Goal: Transaction & Acquisition: Purchase product/service

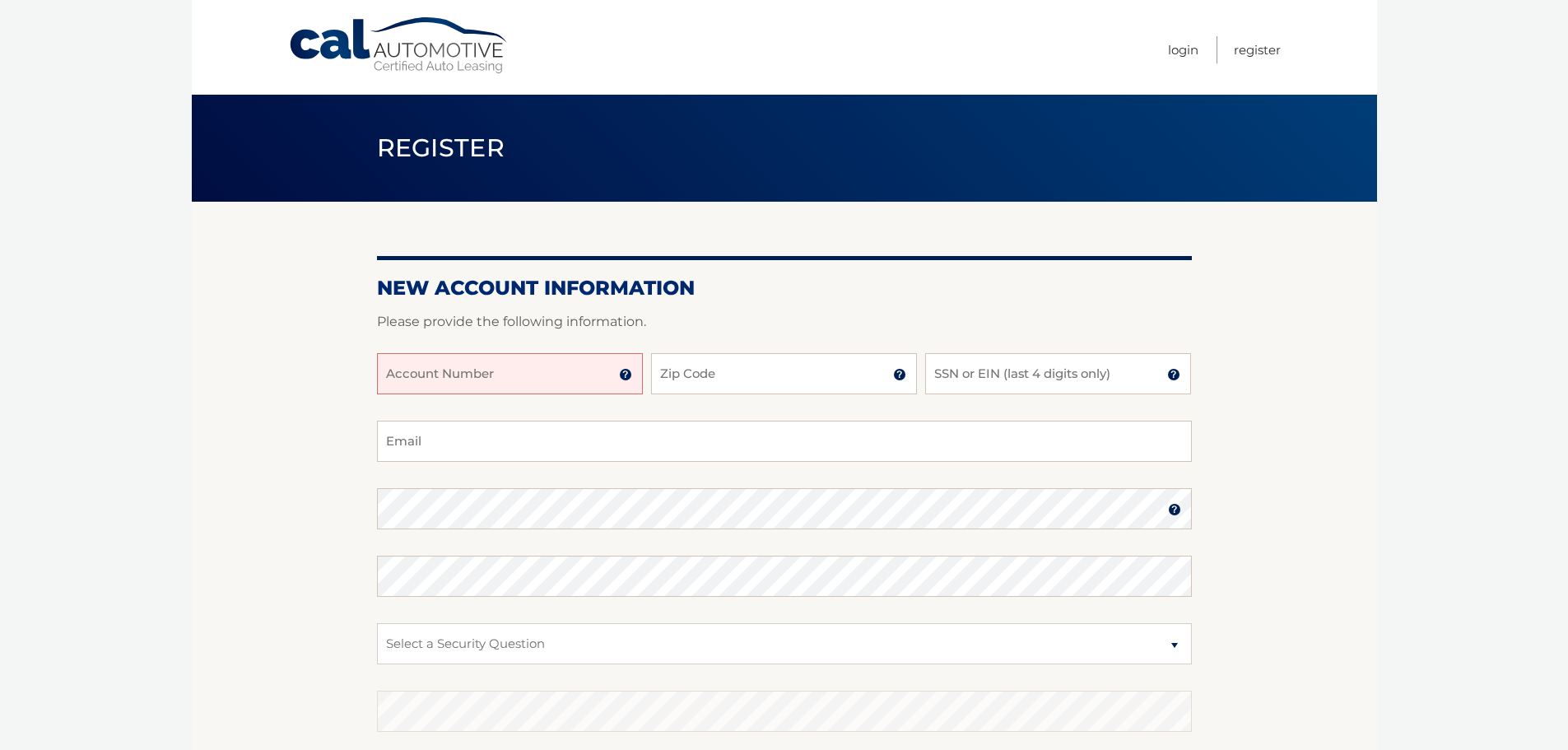
click at [513, 378] on input "Account Number" at bounding box center [510, 373] width 266 height 41
type input "44455977399"
click at [845, 374] on input "Zip Code" at bounding box center [784, 373] width 266 height 41
type input "33418"
click at [1029, 372] on input "SSN or EIN (last 4 digits only)" at bounding box center [1058, 373] width 266 height 41
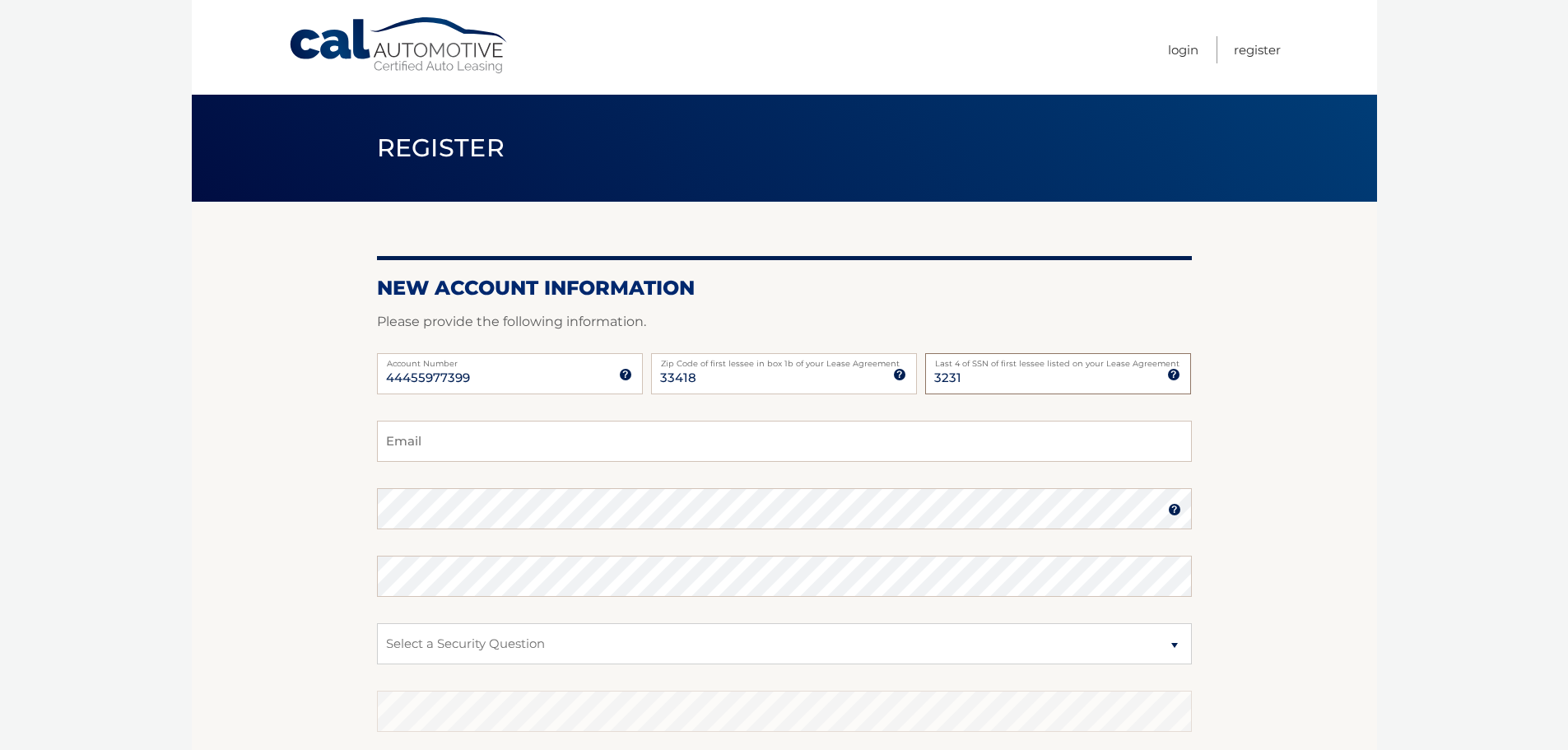
type input "3231"
click at [500, 444] on input "Email" at bounding box center [784, 441] width 815 height 41
type input "kacyn@bellsouth.net"
click at [618, 650] on select "Select a Security Question What was the name of your elementary school? What is…" at bounding box center [784, 643] width 815 height 41
select select "1"
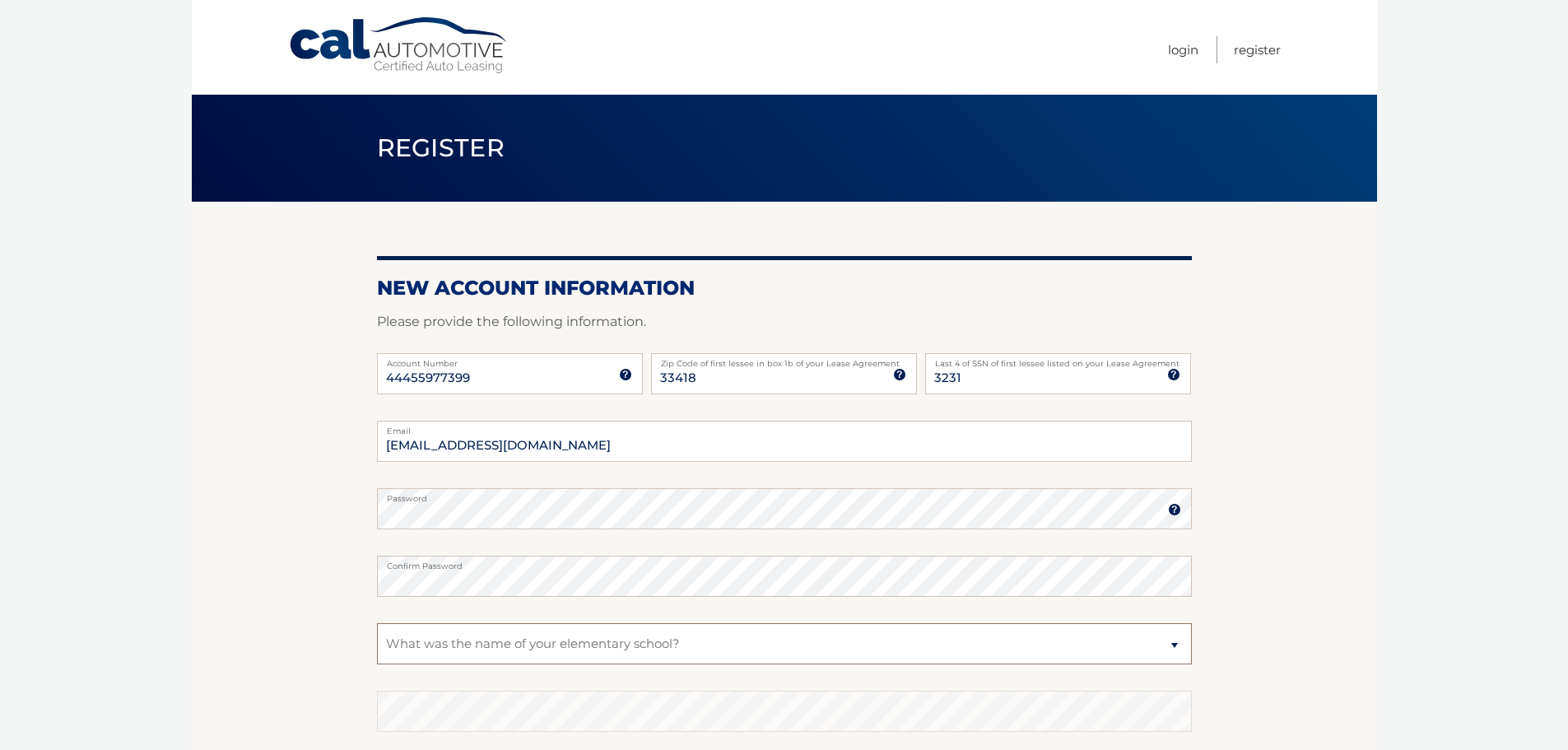
click at [377, 623] on select "Select a Security Question What was the name of your elementary school? What is…" at bounding box center [784, 643] width 815 height 41
click at [528, 636] on select "Select a Security Question What was the name of your elementary school? What is…" at bounding box center [784, 643] width 815 height 41
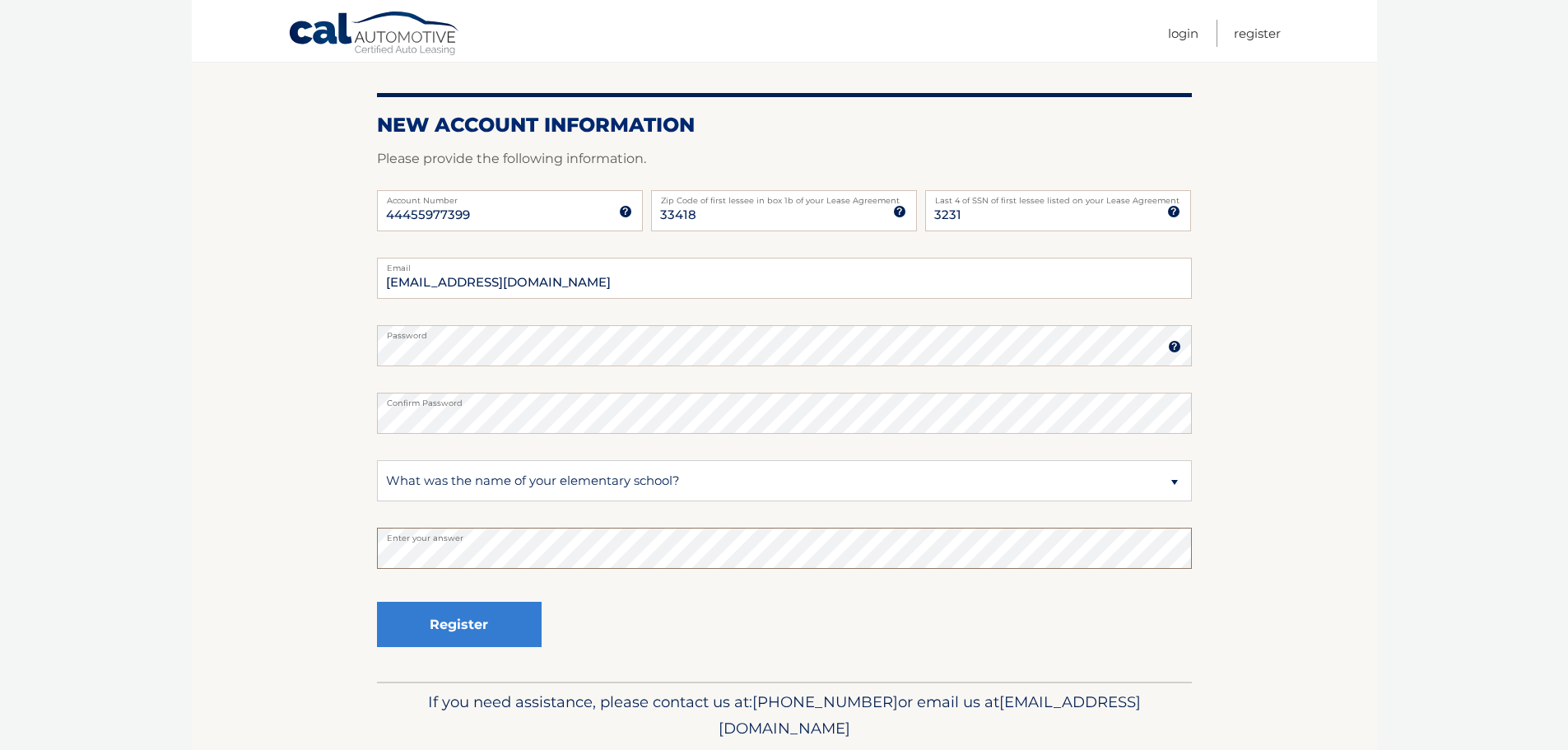
scroll to position [164, 0]
click at [481, 625] on button "Register" at bounding box center [459, 623] width 164 height 45
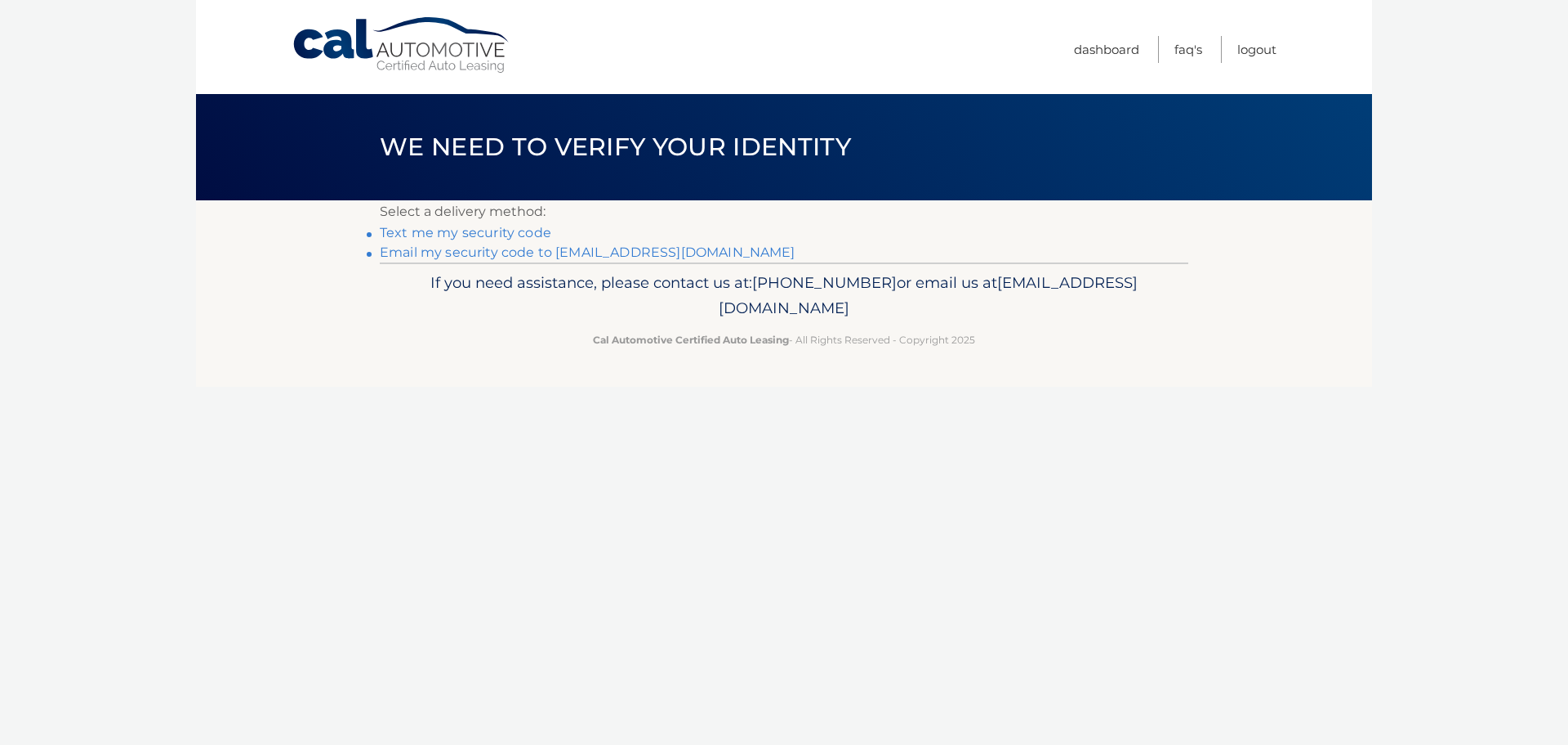
click at [479, 232] on link "Text me my security code" at bounding box center [465, 232] width 172 height 16
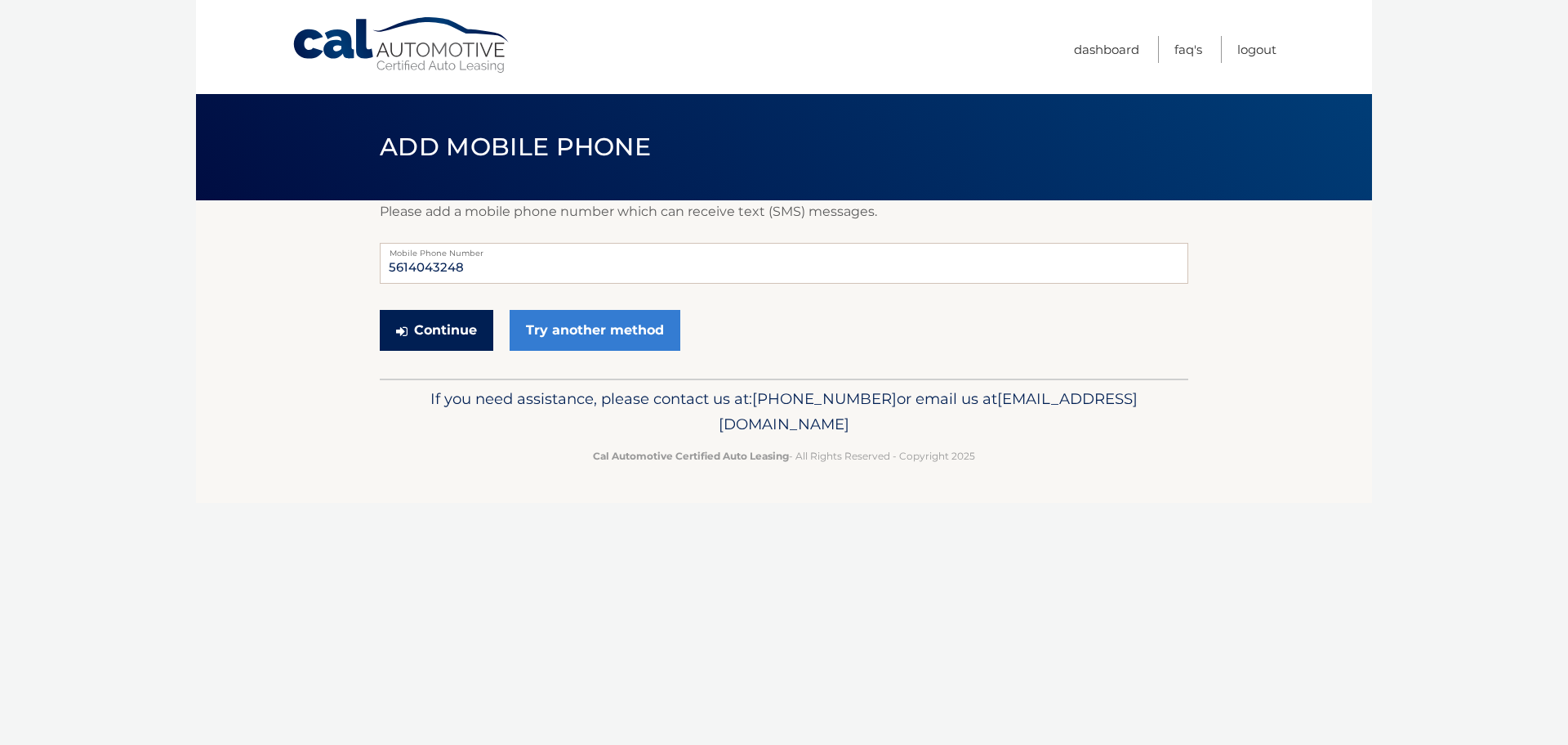
click at [446, 335] on button "Continue" at bounding box center [436, 330] width 114 height 41
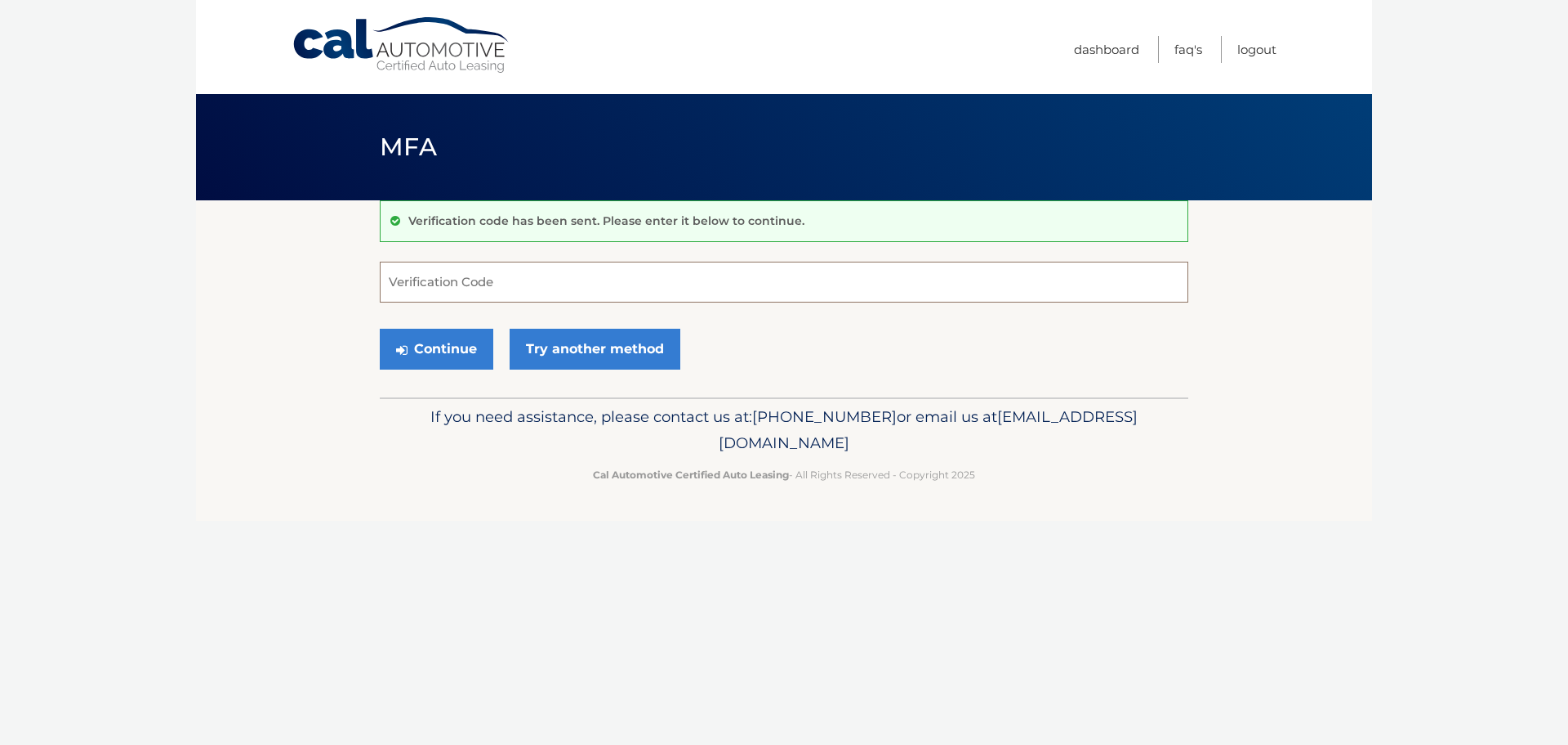
click at [464, 286] on input "Verification Code" at bounding box center [784, 282] width 809 height 41
type input "718431"
click at [422, 343] on button "Continue" at bounding box center [436, 349] width 114 height 41
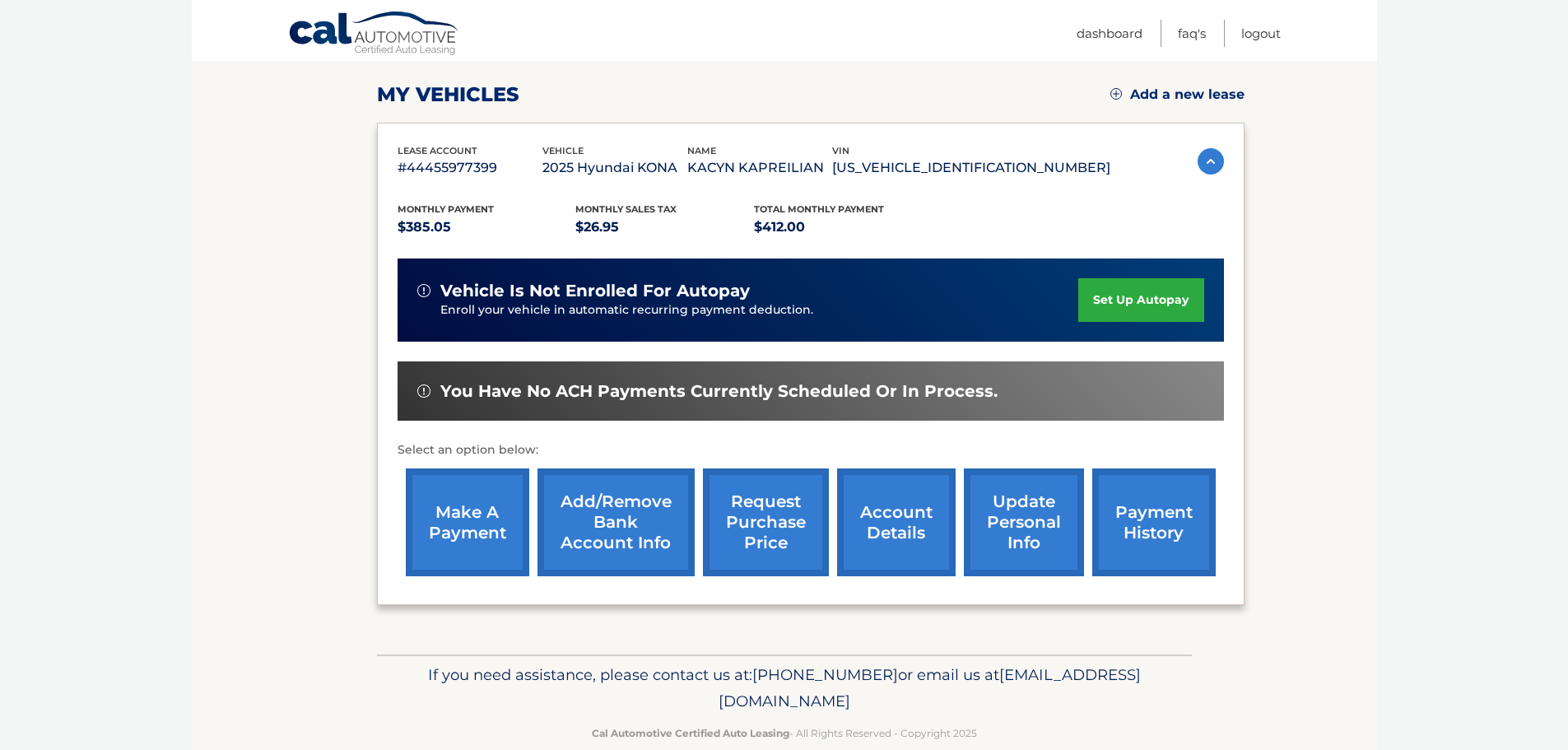
scroll to position [247, 0]
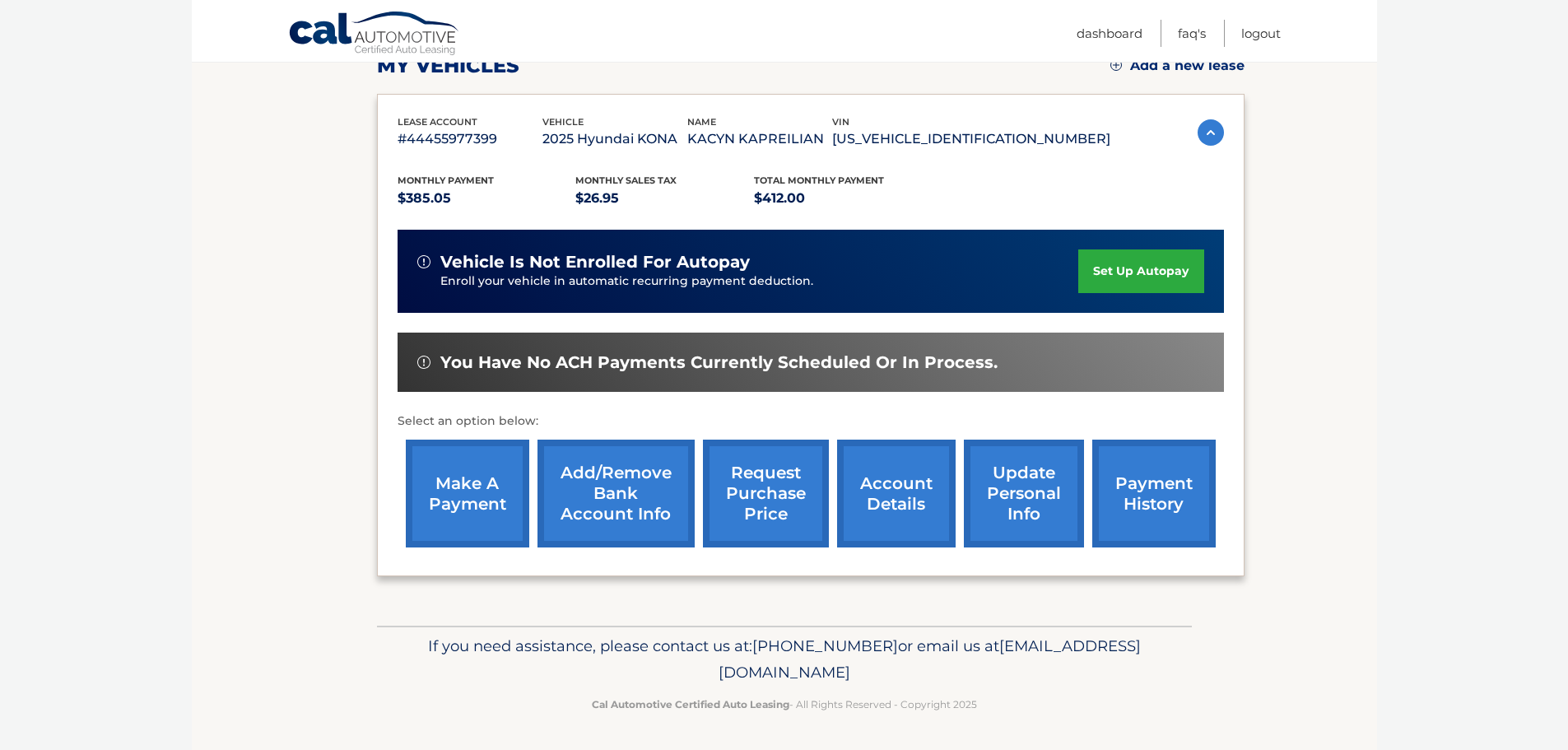
click at [605, 498] on link "Add/Remove bank account info" at bounding box center [616, 492] width 157 height 107
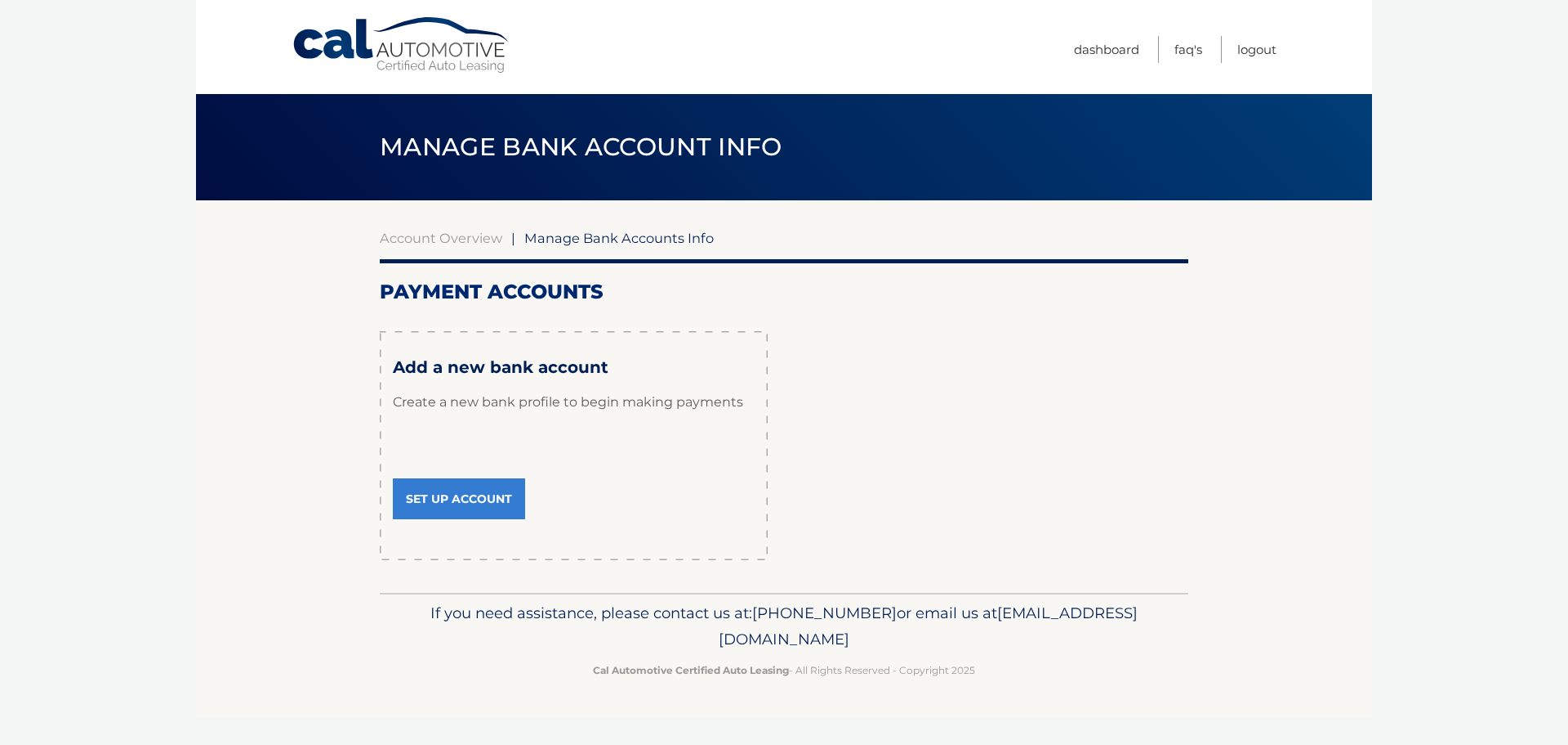
click at [450, 499] on link "Set Up Account" at bounding box center [459, 498] width 133 height 41
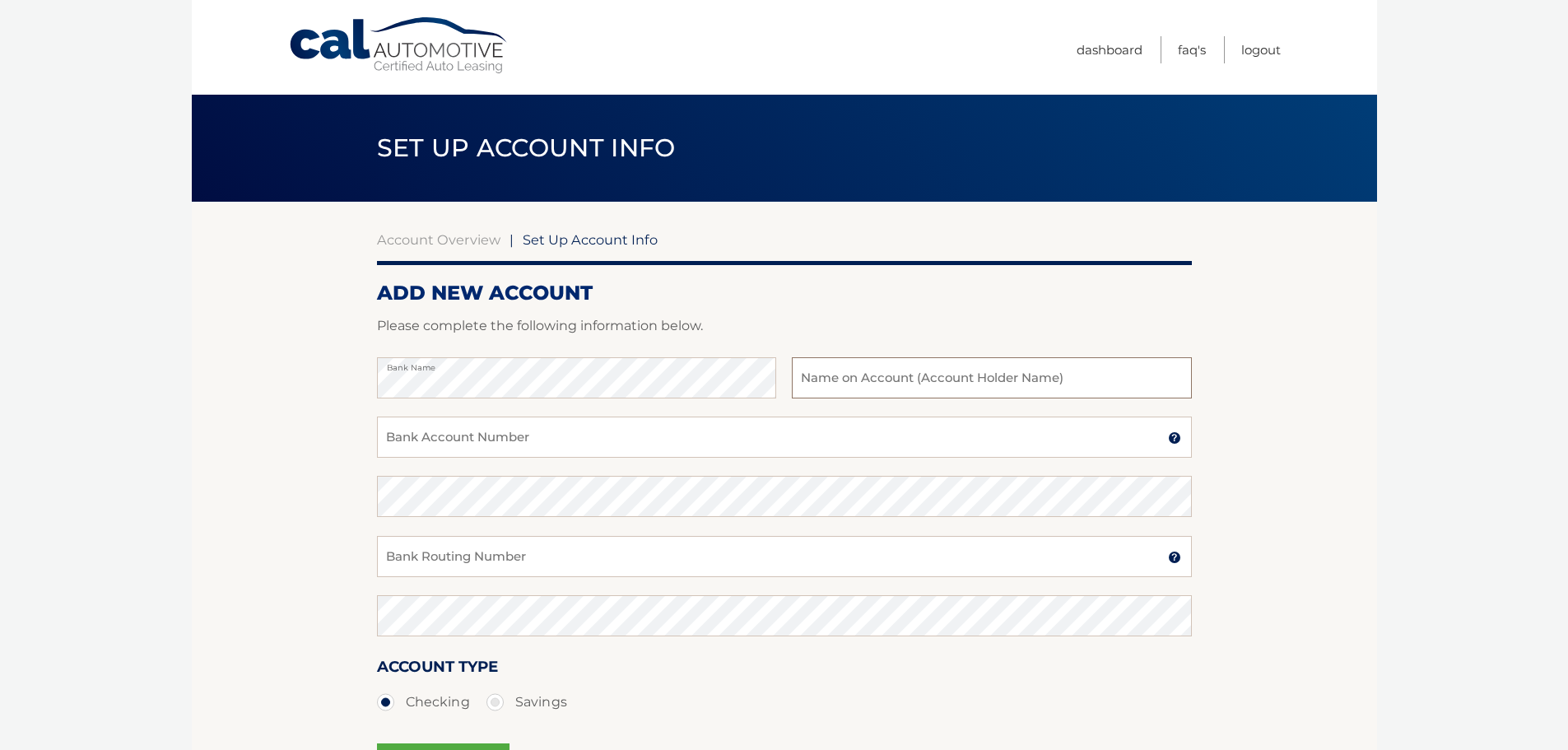
click at [864, 379] on input "text" at bounding box center [991, 377] width 399 height 41
type input "[PERSON_NAME]"
click at [667, 430] on input "Bank Account Number" at bounding box center [784, 437] width 815 height 41
type input "970989703"
click at [566, 557] on input "Bank Routing Number" at bounding box center [784, 555] width 815 height 41
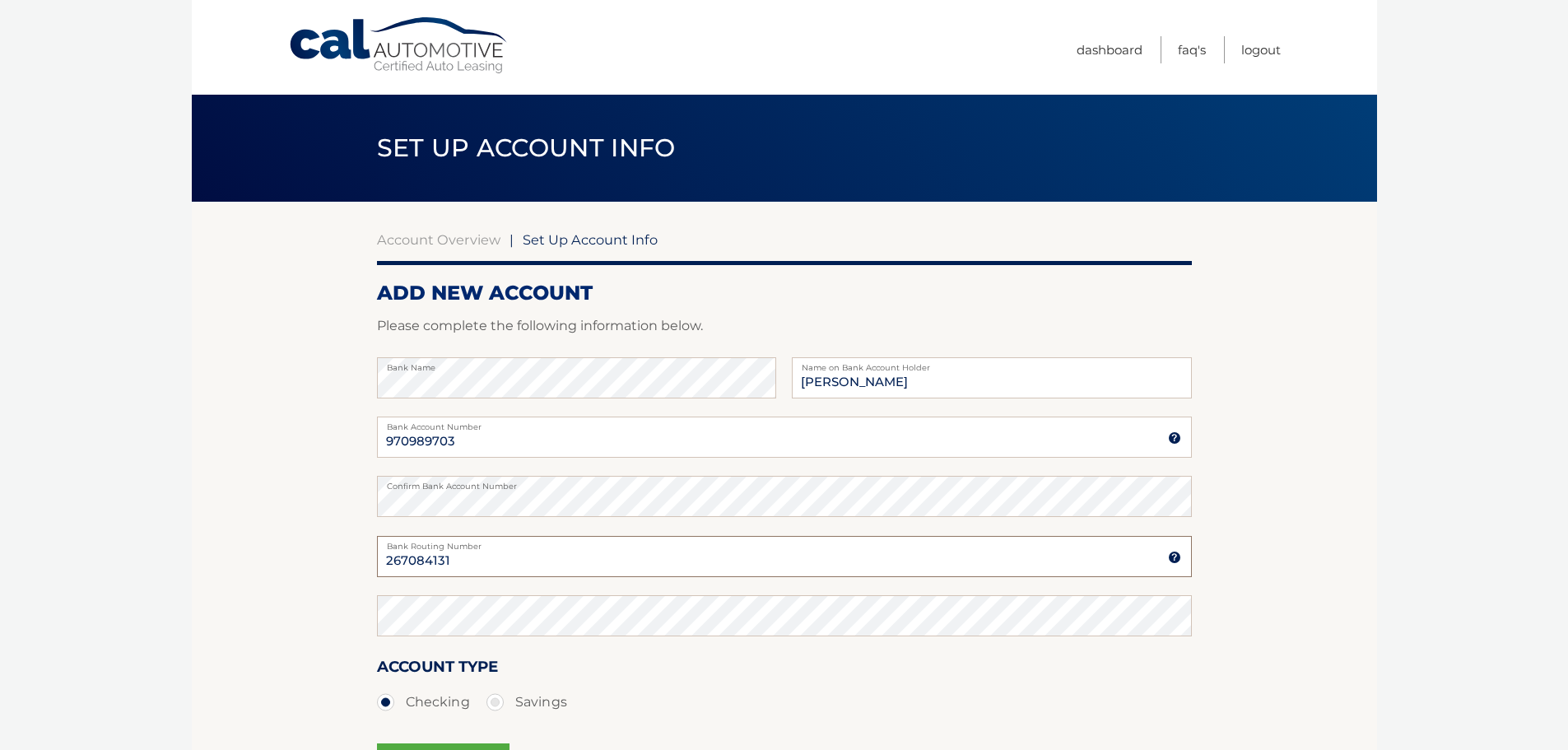
type input "267084131"
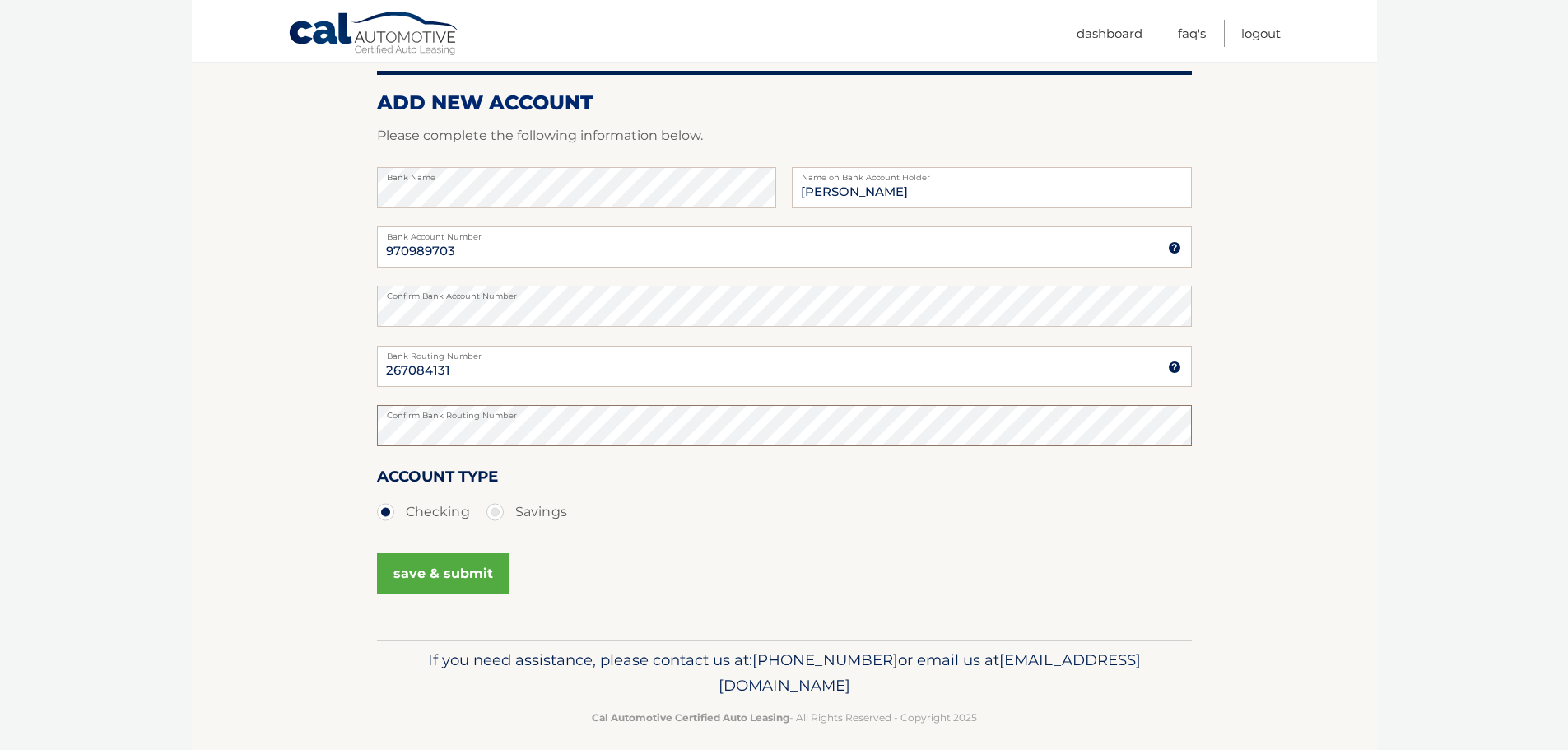
scroll to position [205, 0]
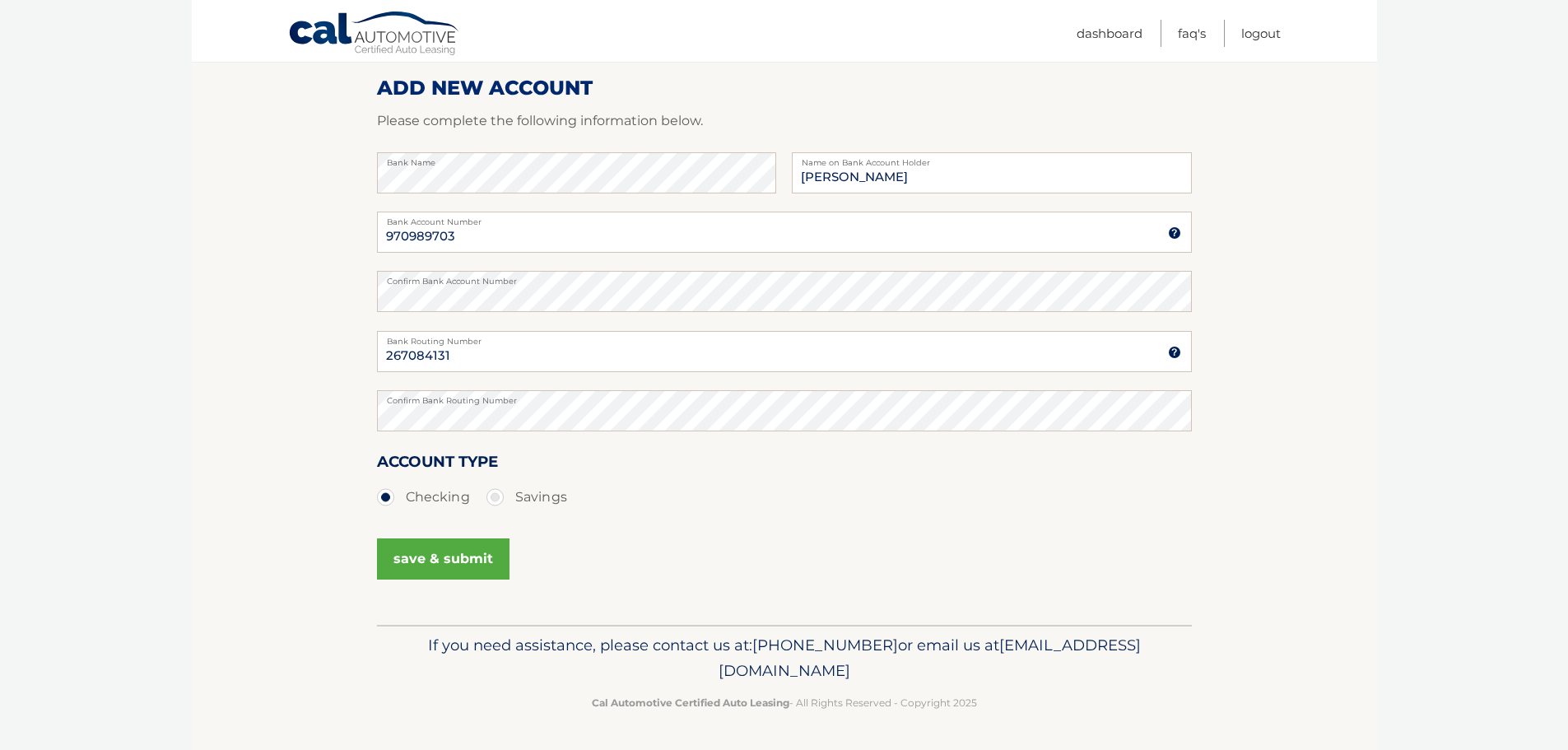
click at [452, 557] on button "save & submit" at bounding box center [444, 558] width 133 height 41
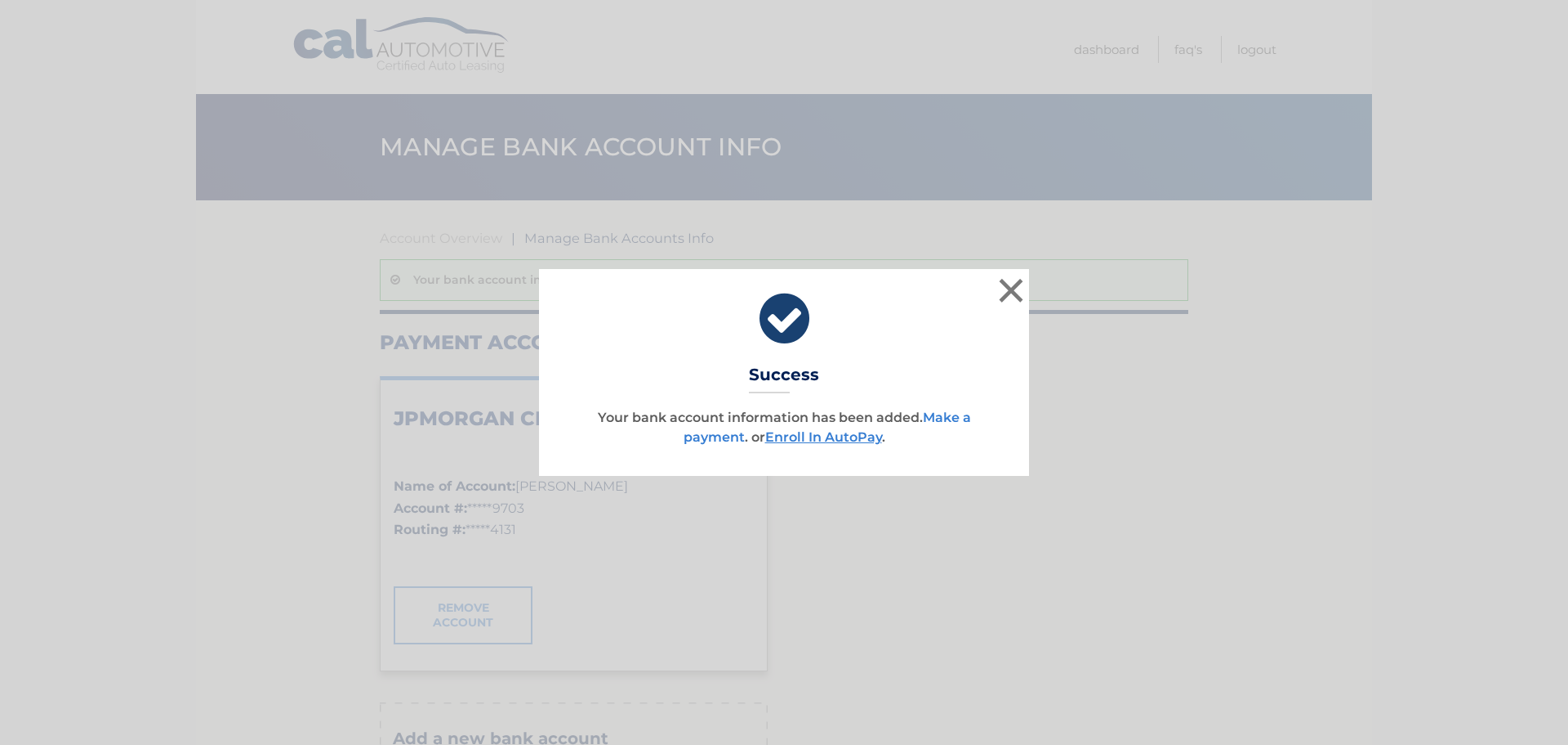
click at [946, 415] on link "Make a payment" at bounding box center [828, 427] width 288 height 36
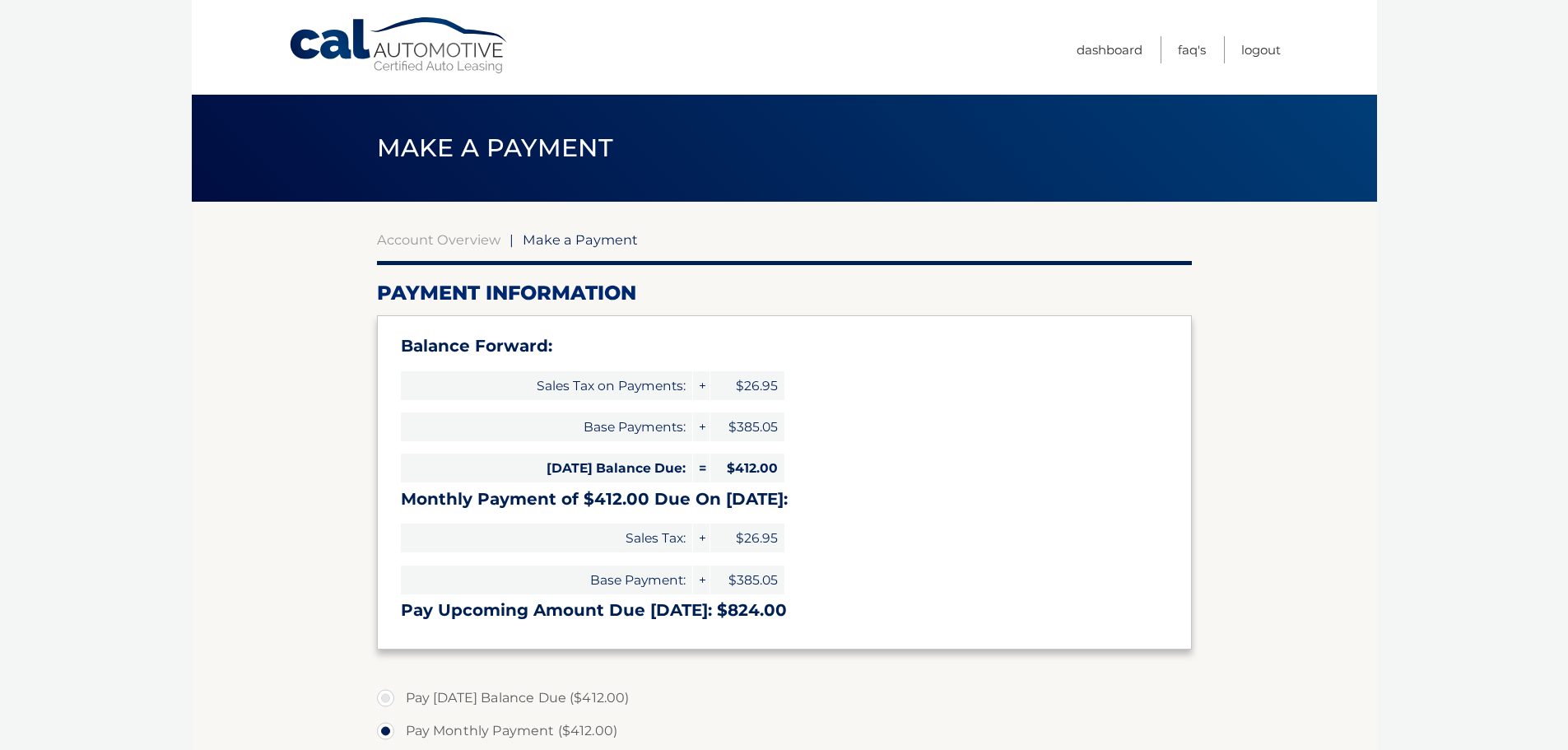
select select "MjU1OTY5M2ItNzIyOC00OTc5LTlmMjYtOTgyYzk2MTA2MDhj"
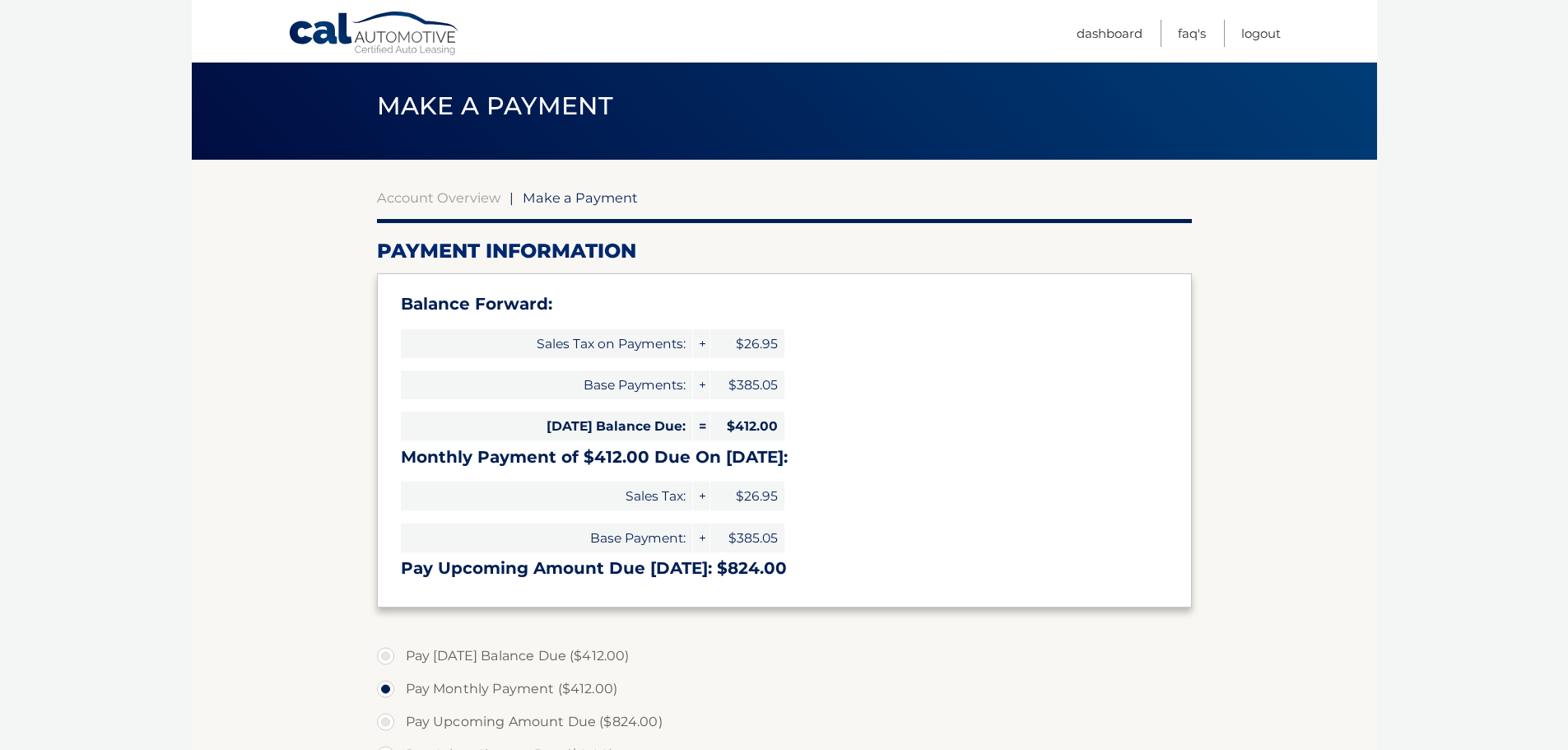
scroll to position [82, 0]
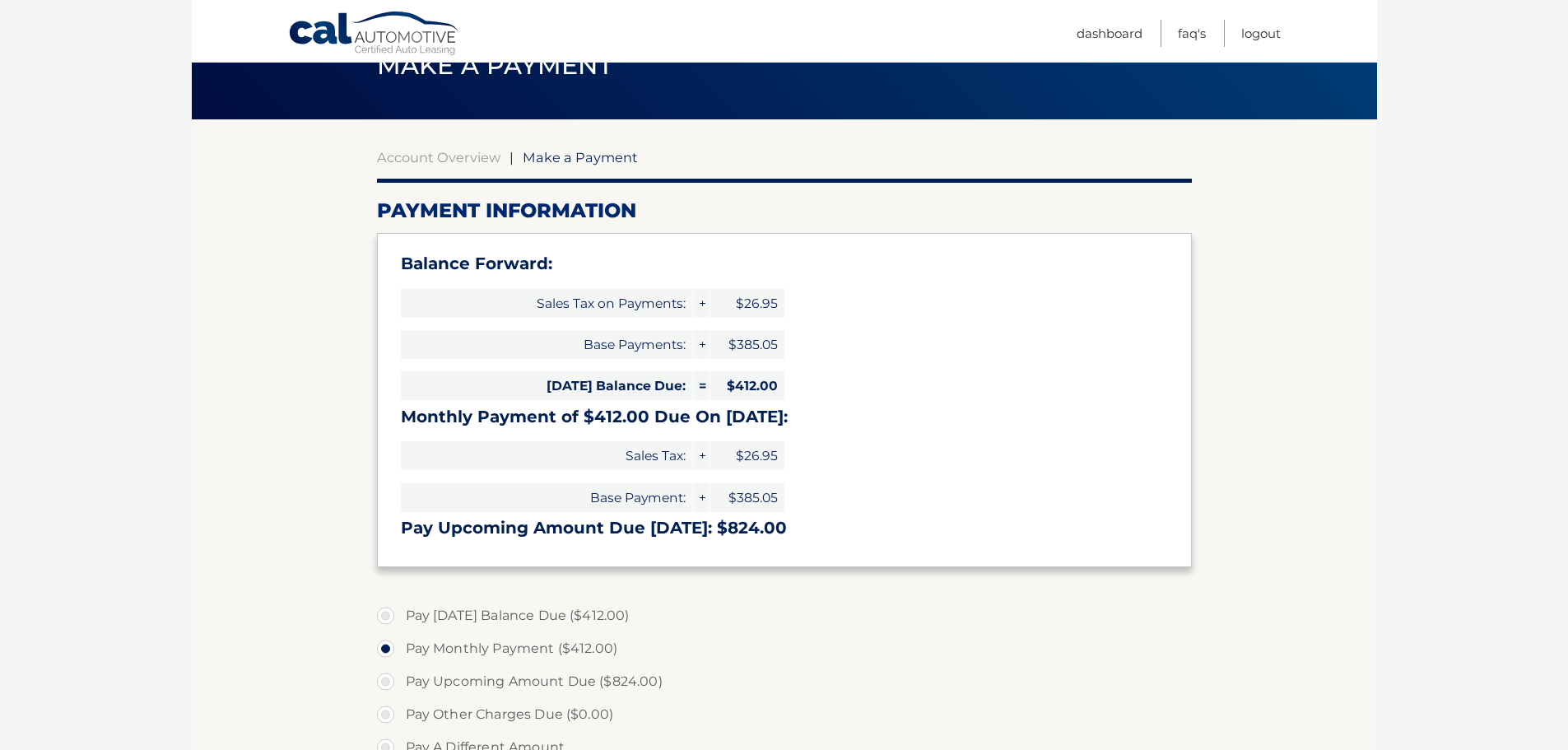
click at [390, 618] on label "Pay [DATE] Balance Due ($412.00)" at bounding box center [784, 616] width 815 height 33
click at [390, 618] on input "Pay Today's Balance Due ($412.00)" at bounding box center [391, 612] width 17 height 26
radio input "true"
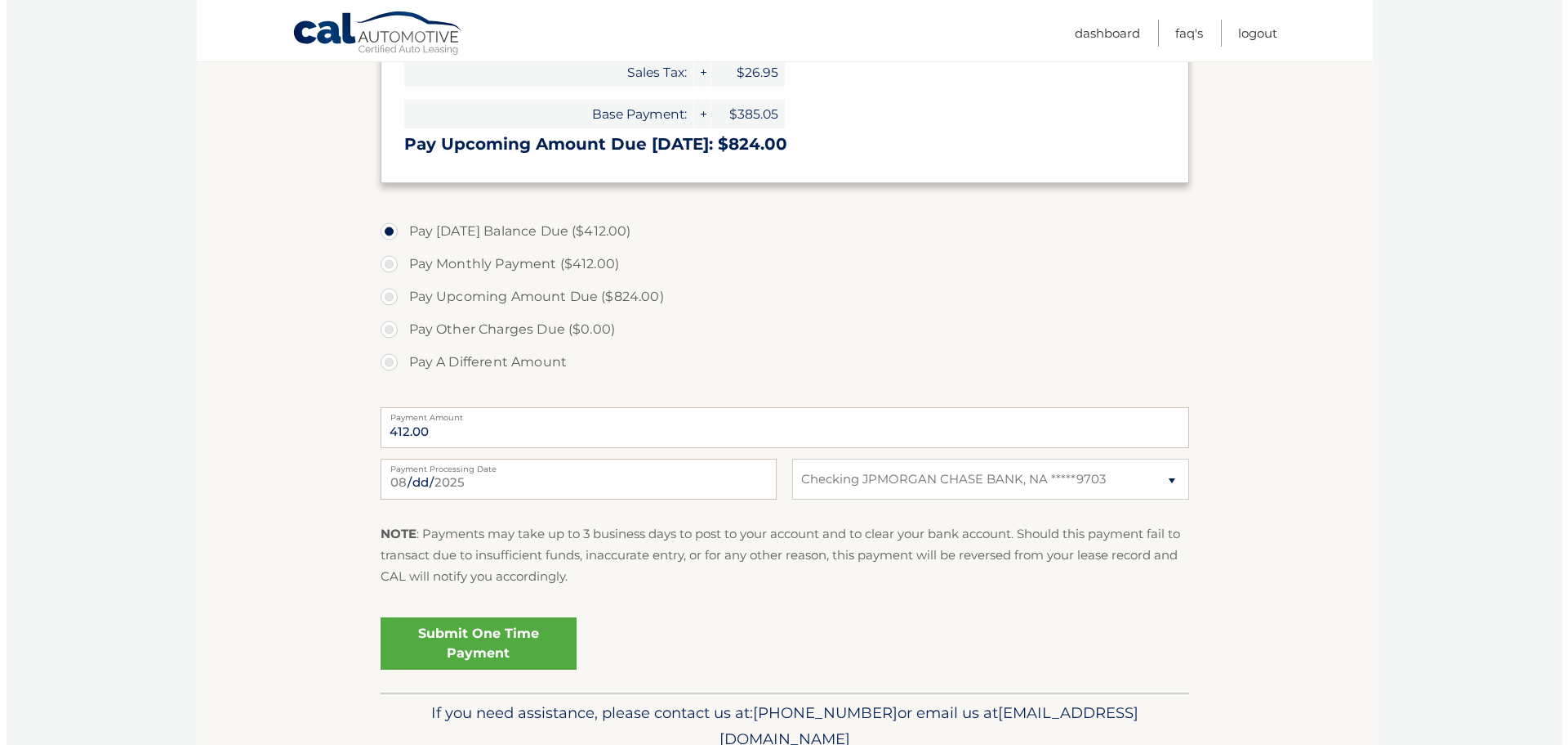
scroll to position [490, 0]
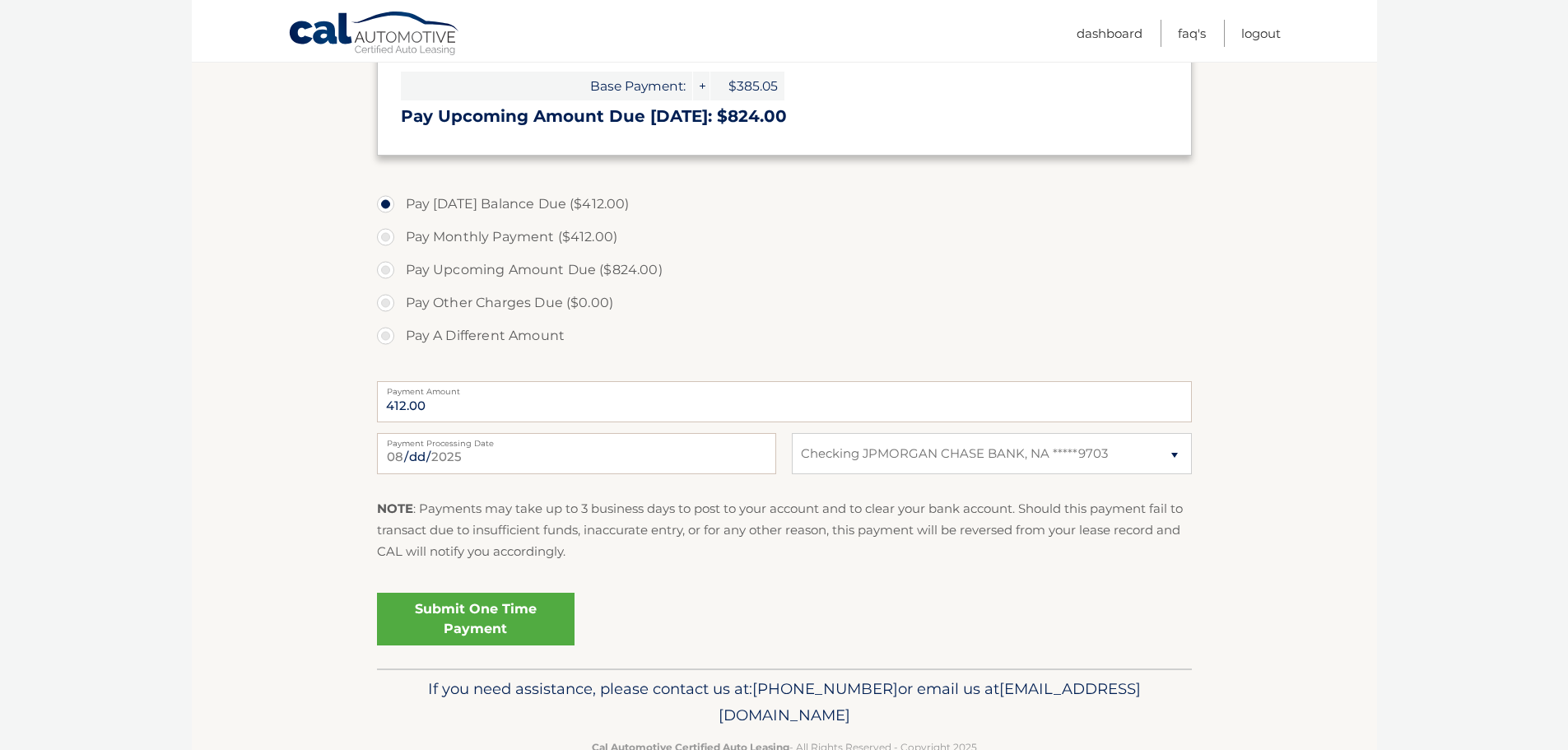
click at [467, 619] on link "Submit One Time Payment" at bounding box center [476, 619] width 197 height 52
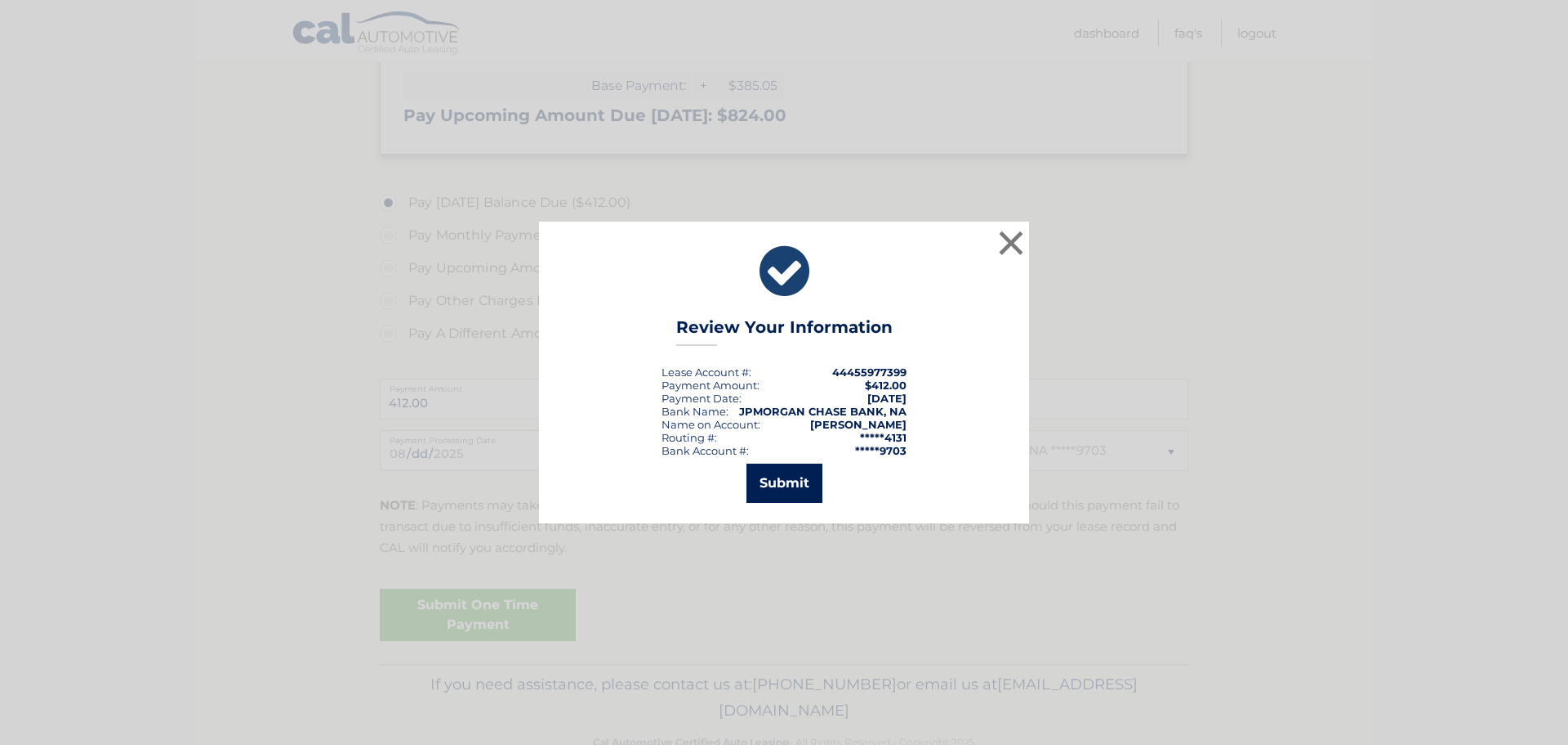
click at [791, 475] on button "Submit" at bounding box center [784, 482] width 76 height 39
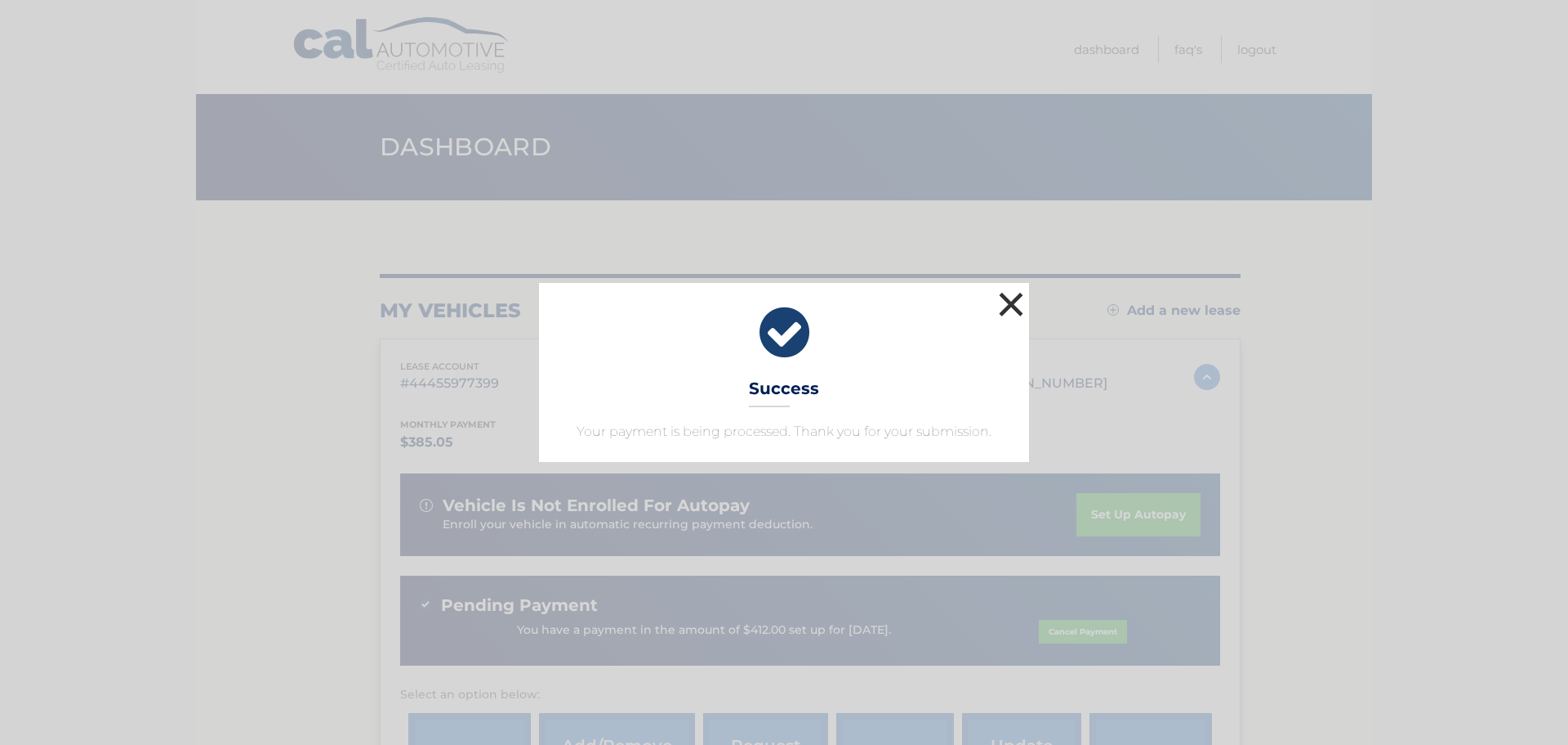
click at [1014, 301] on button "×" at bounding box center [1012, 304] width 33 height 33
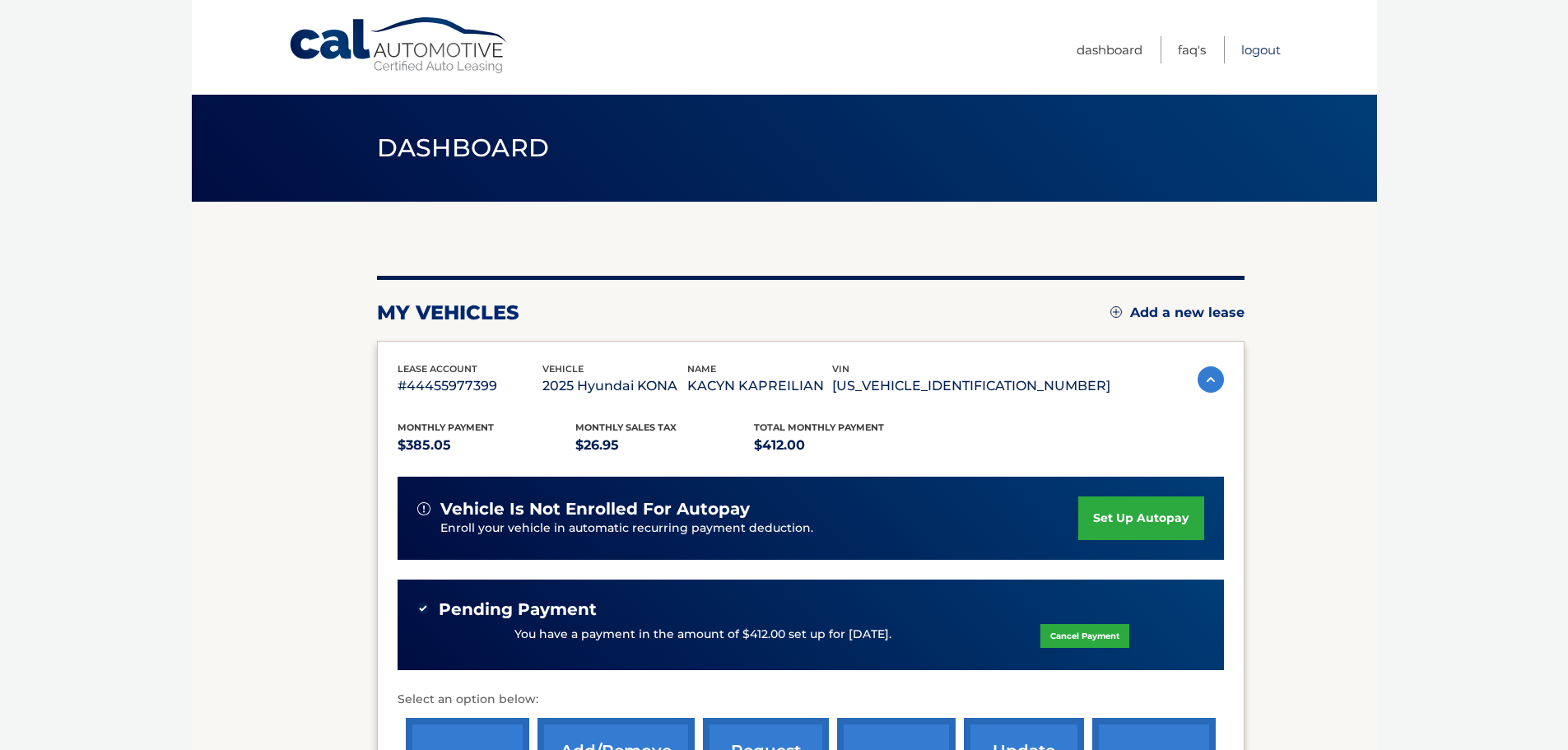
click at [1258, 50] on link "Logout" at bounding box center [1261, 49] width 39 height 27
